Goal: Complete application form

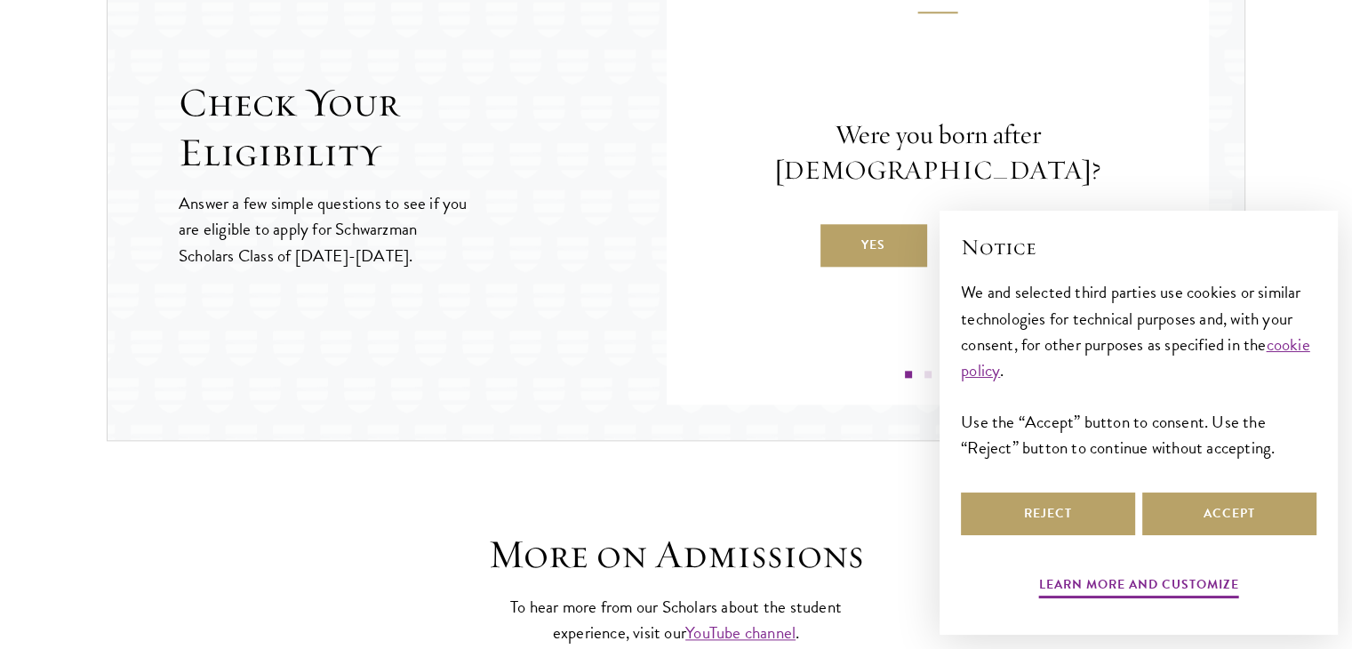
scroll to position [1974, 0]
click at [896, 223] on label "Yes" at bounding box center [873, 244] width 107 height 43
click at [836, 225] on input "Yes" at bounding box center [828, 233] width 16 height 16
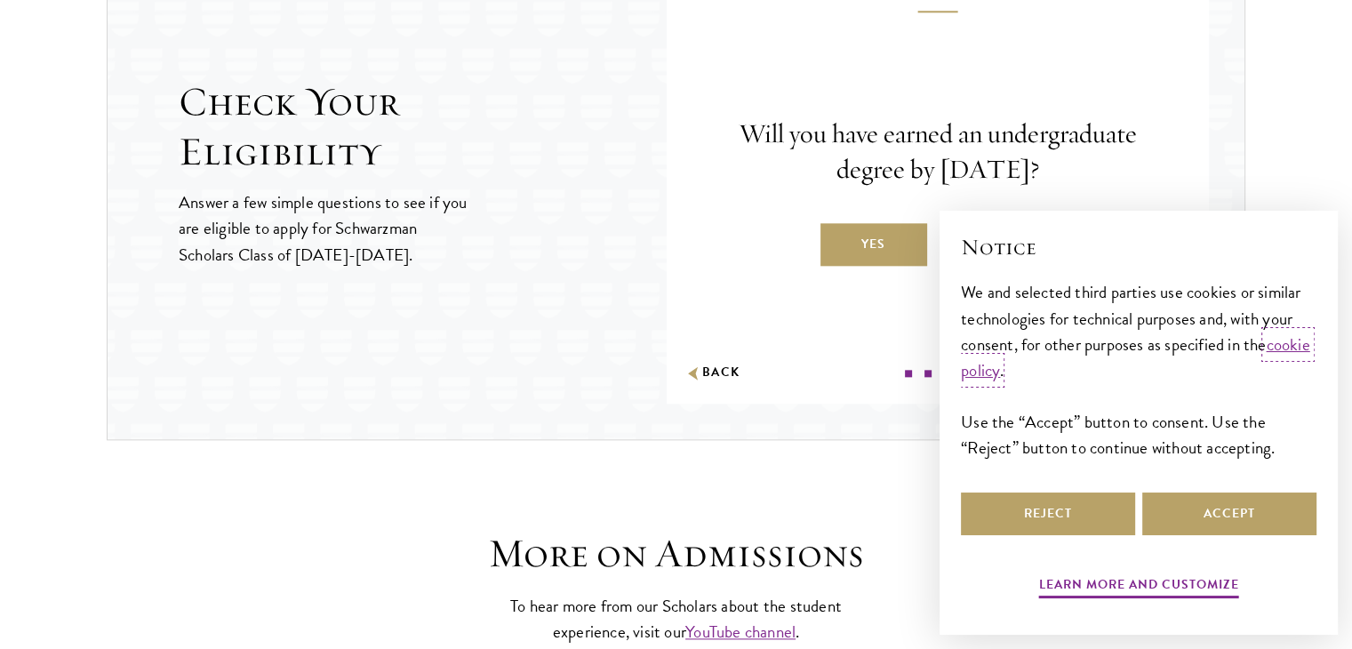
scroll to position [2031, 0]
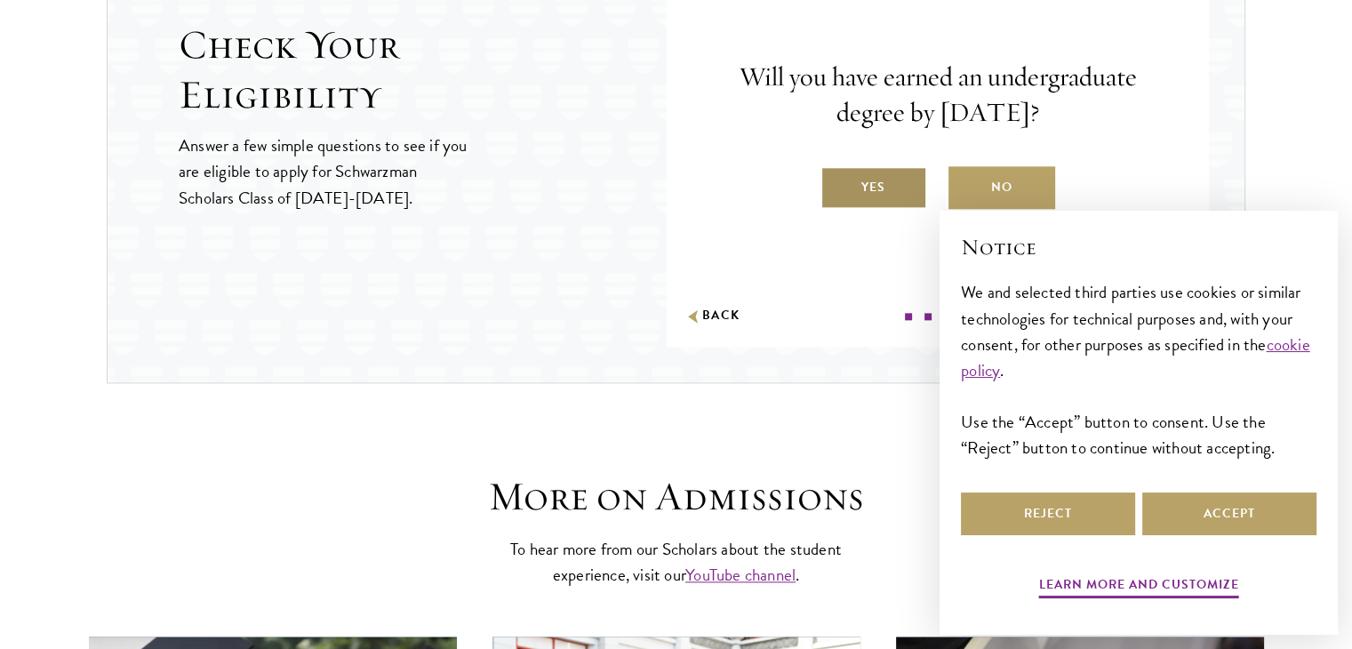
click at [880, 184] on label "Yes" at bounding box center [873, 187] width 107 height 43
click at [836, 184] on input "Yes" at bounding box center [828, 176] width 16 height 16
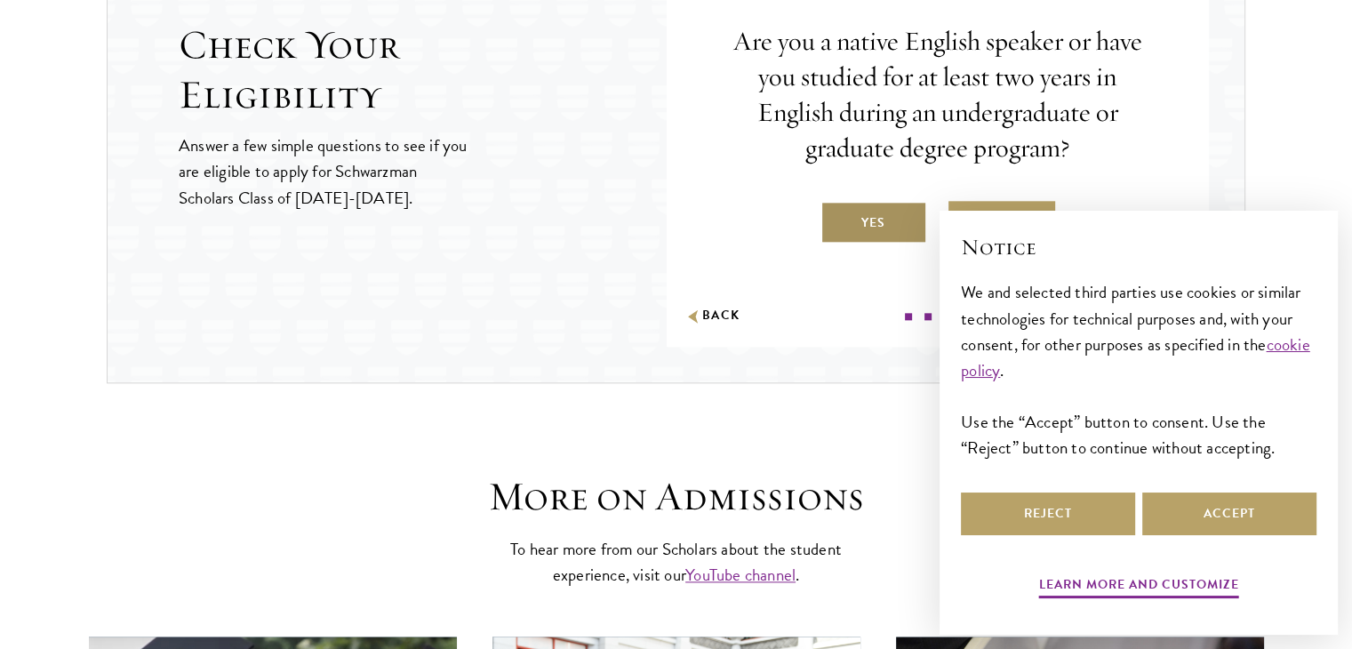
click at [864, 211] on label "Yes" at bounding box center [873, 222] width 107 height 43
click at [836, 211] on input "Yes" at bounding box center [828, 212] width 16 height 16
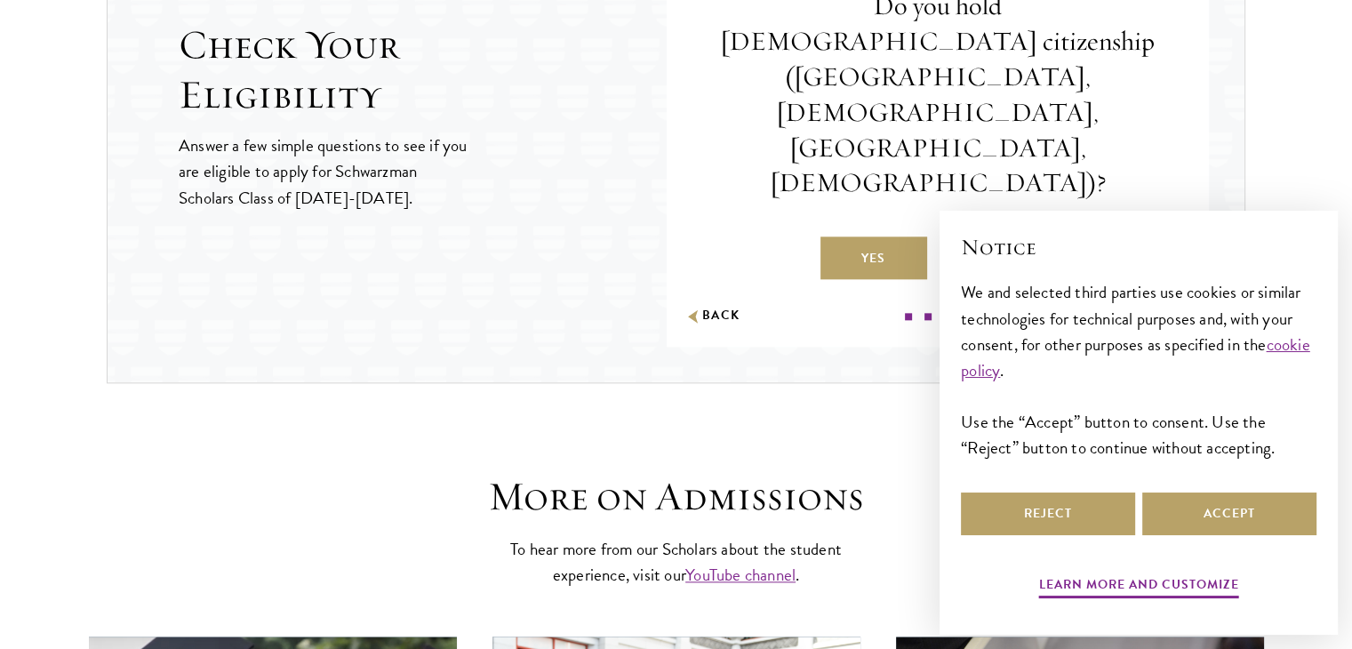
click at [1002, 236] on label "No" at bounding box center [1001, 257] width 107 height 43
click at [964, 239] on input "No" at bounding box center [956, 247] width 16 height 16
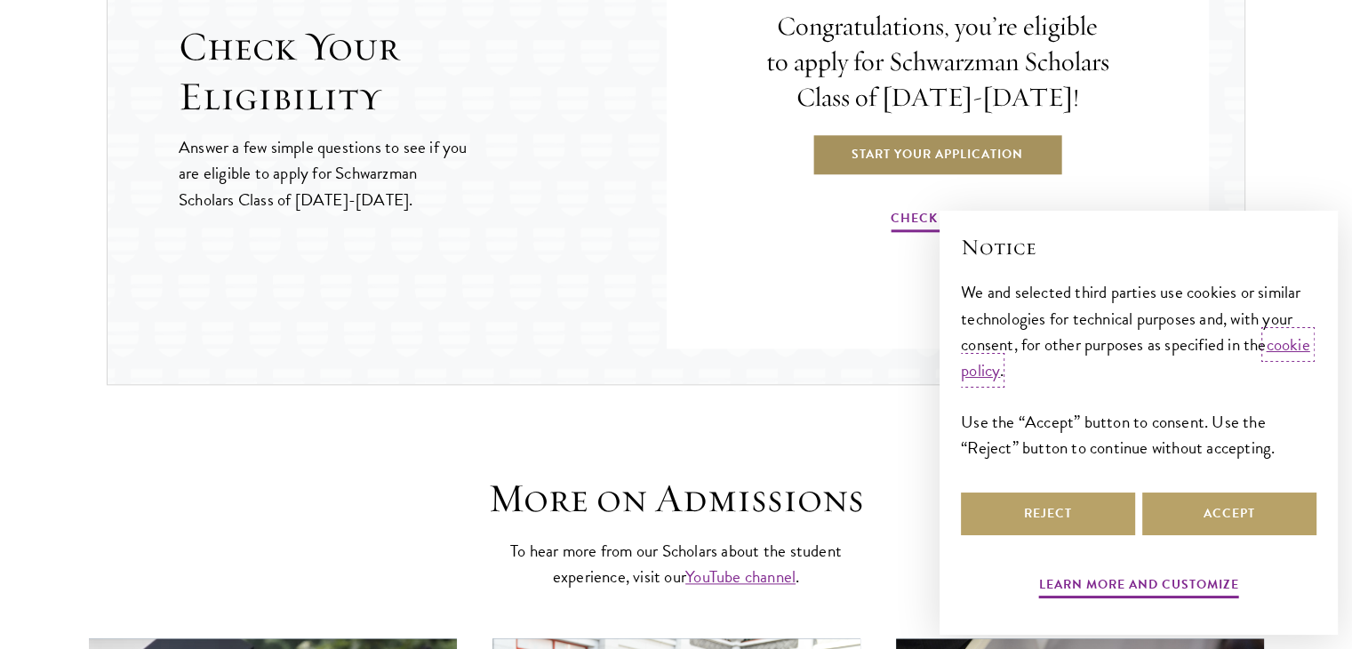
scroll to position [2030, 0]
click at [961, 155] on link "Start Your Application" at bounding box center [938, 153] width 252 height 43
click at [957, 148] on link "Start Your Application" at bounding box center [938, 153] width 252 height 43
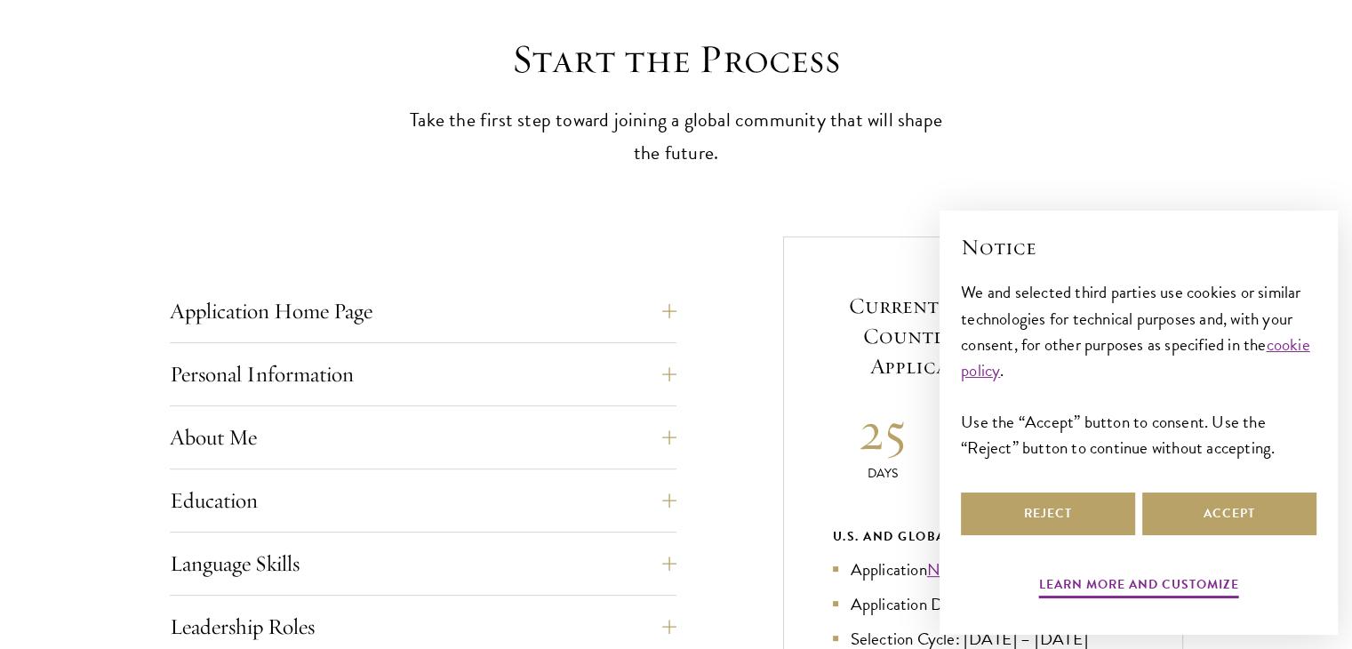
scroll to position [484, 0]
click at [666, 316] on button "Application Home Page" at bounding box center [423, 310] width 507 height 43
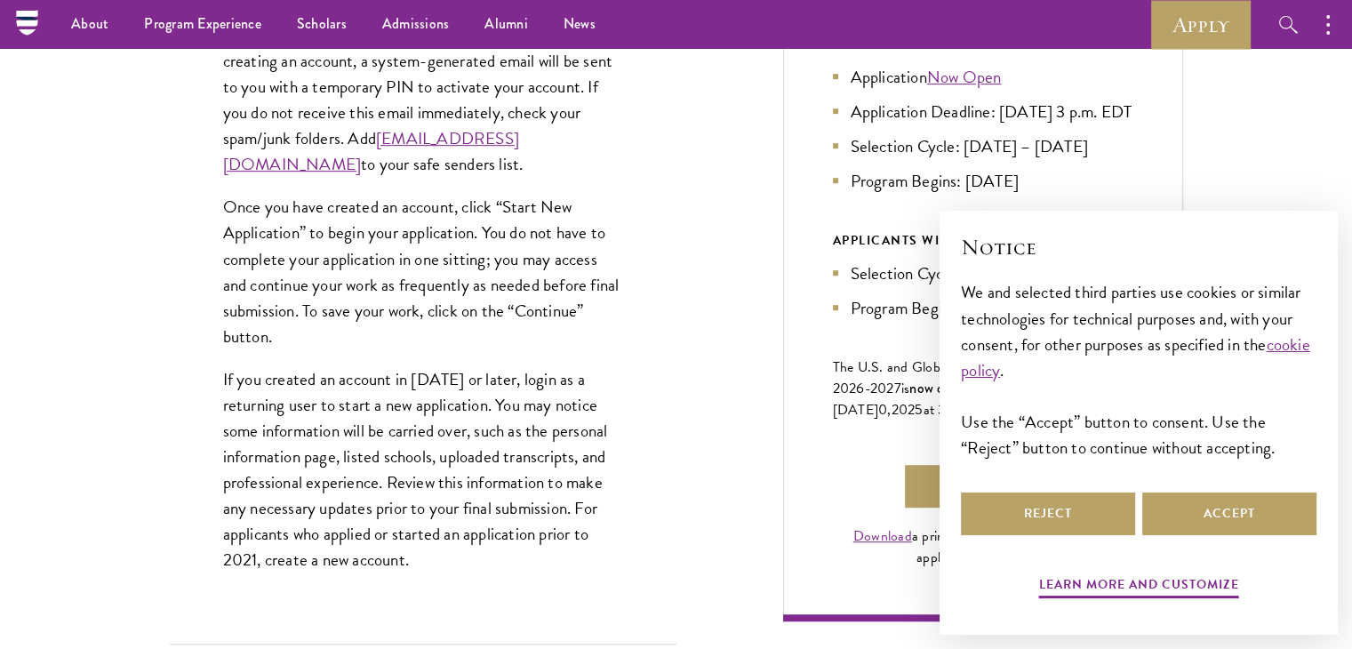
scroll to position [999, 0]
